Goal: Contribute content: Add original content to the website for others to see

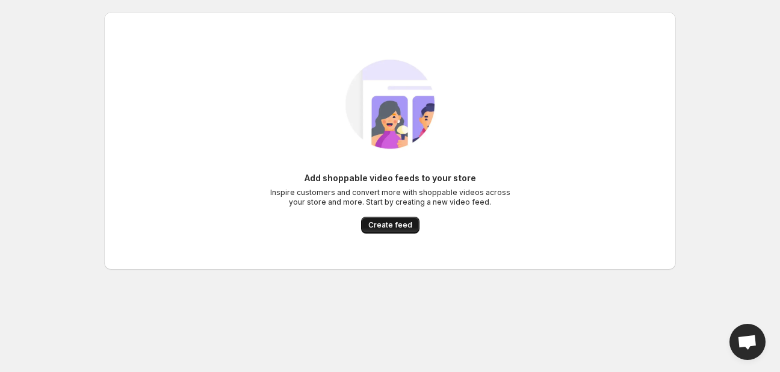
click at [403, 232] on button "Create feed" at bounding box center [390, 225] width 58 height 17
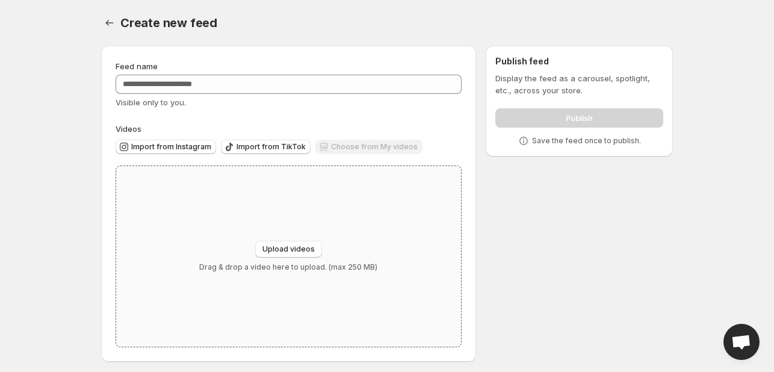
scroll to position [5, 0]
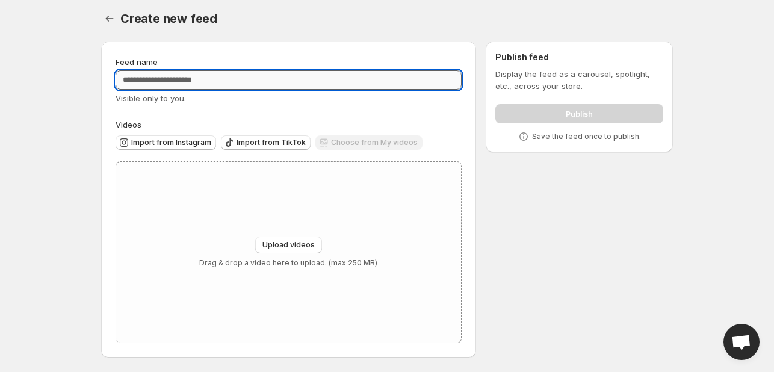
click at [189, 81] on input "Feed name" at bounding box center [289, 79] width 346 height 19
type input "****"
click at [221, 180] on div "Upload videos Drag & drop a video here to upload. (max 250 MB)" at bounding box center [288, 252] width 345 height 181
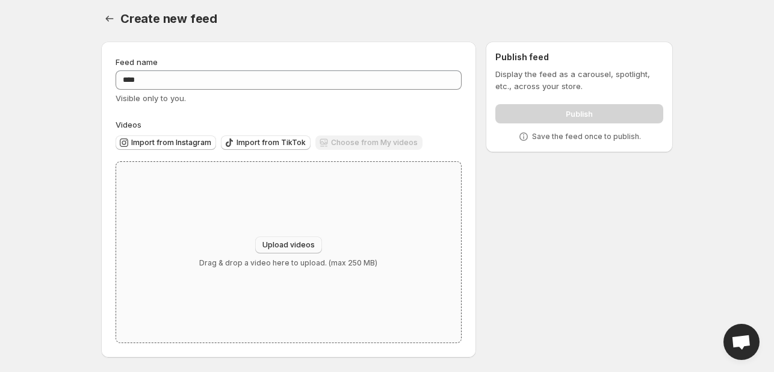
click at [285, 241] on span "Upload videos" at bounding box center [288, 245] width 52 height 10
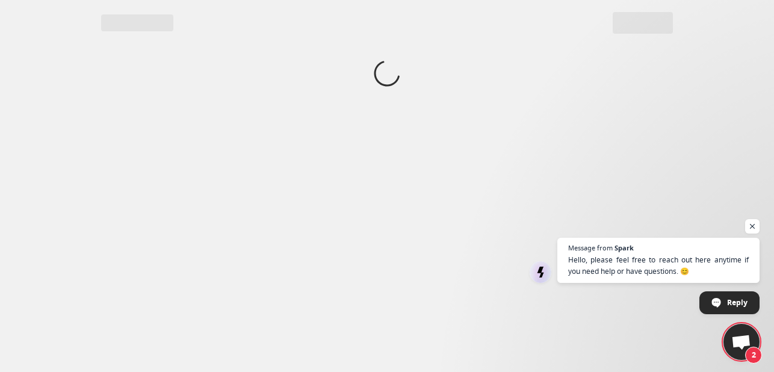
scroll to position [0, 0]
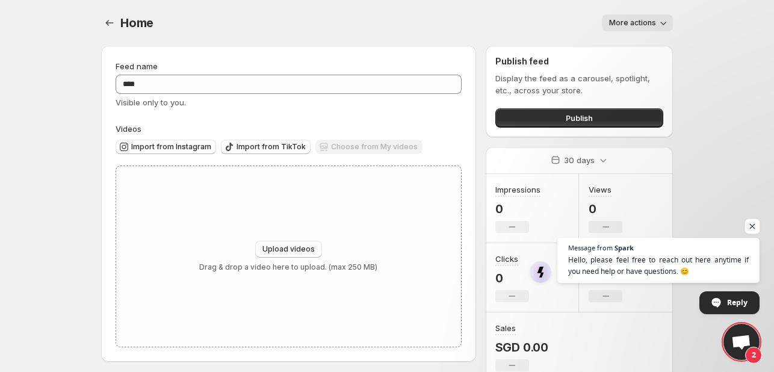
click at [756, 232] on span "Open chat" at bounding box center [752, 226] width 15 height 15
